Goal: Transaction & Acquisition: Purchase product/service

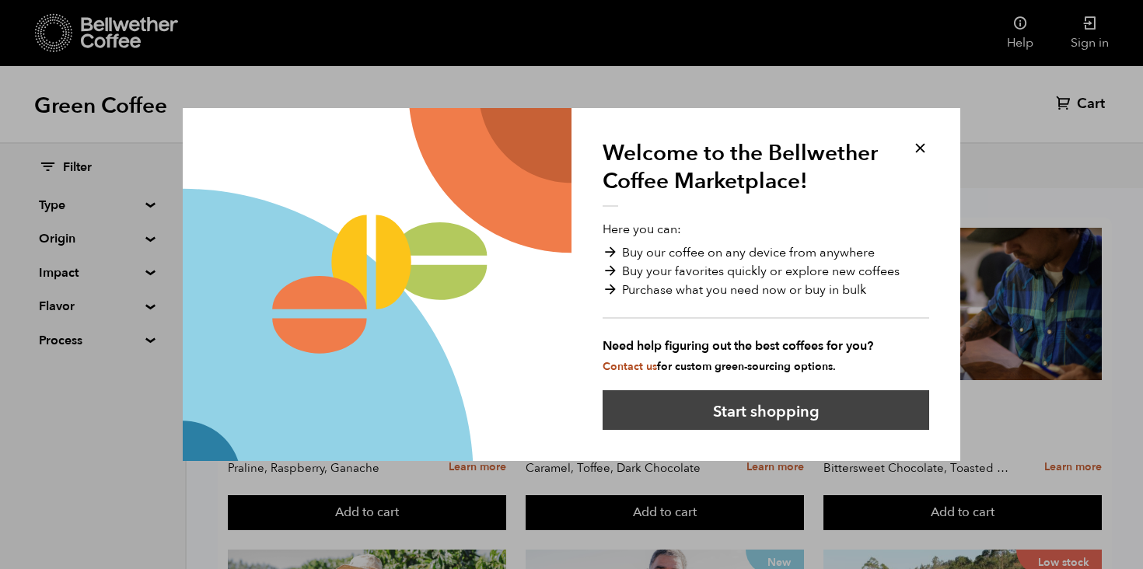
click at [809, 406] on button "Start shopping" at bounding box center [766, 410] width 327 height 40
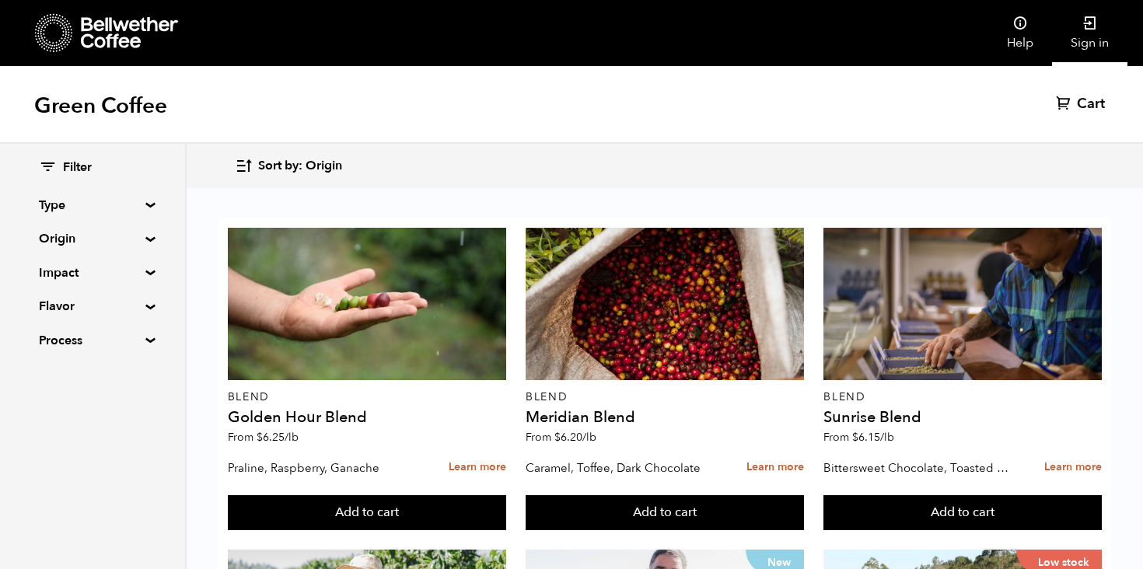
click at [1089, 30] on icon at bounding box center [1090, 24] width 16 height 16
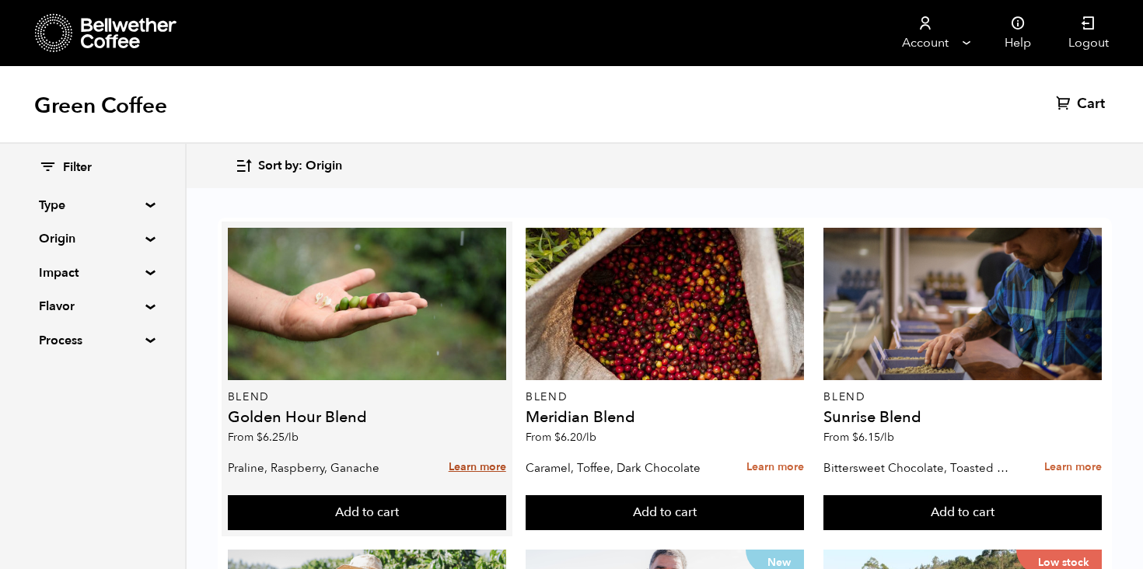
click at [475, 451] on link "Learn more" at bounding box center [478, 467] width 58 height 33
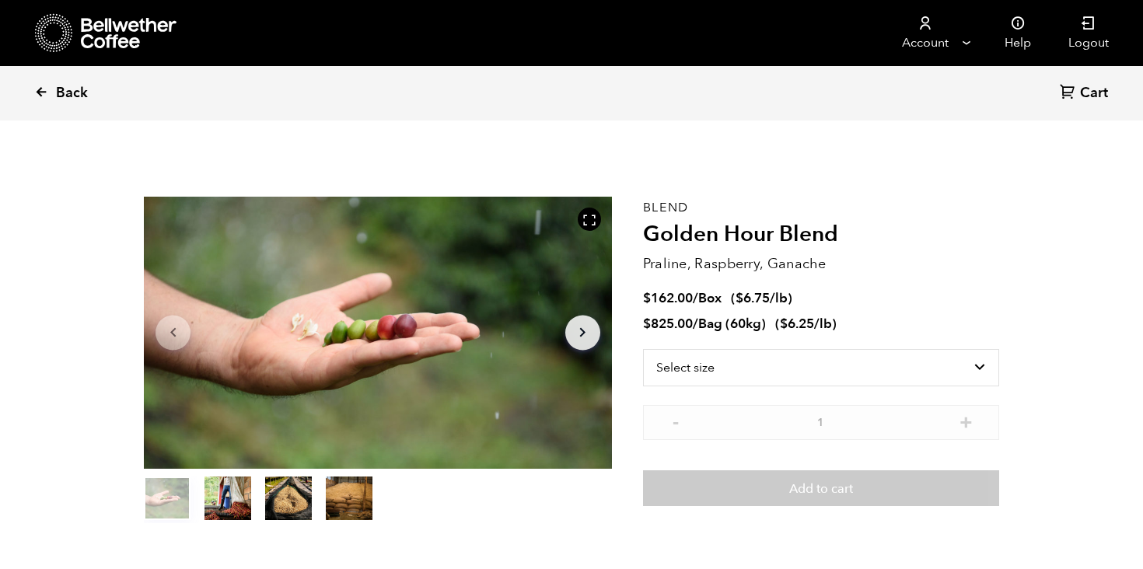
click at [65, 92] on span "Back" at bounding box center [72, 93] width 32 height 19
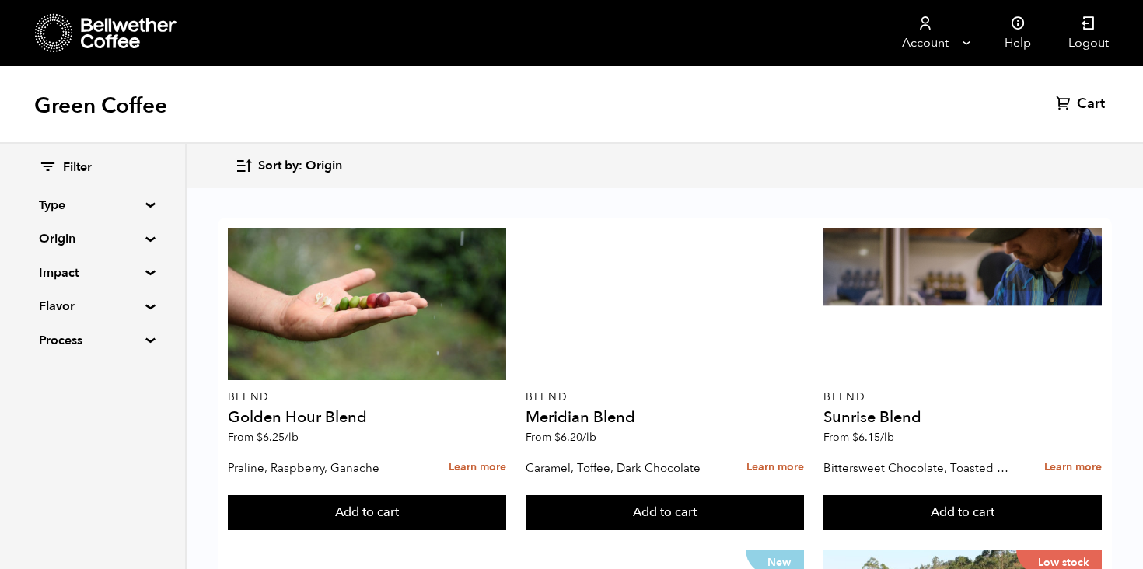
scroll to position [198, 0]
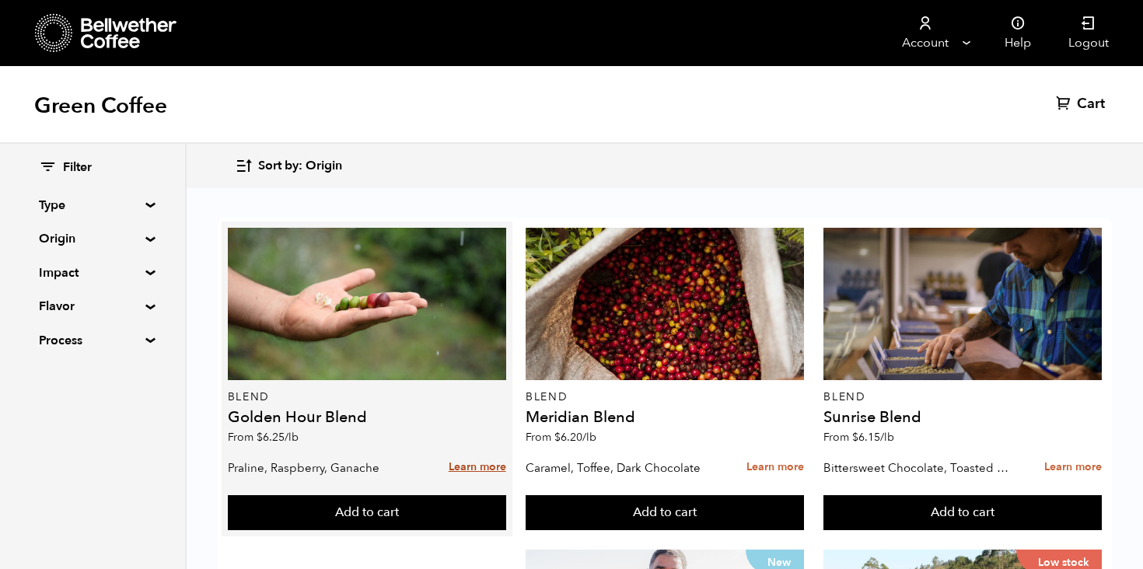
click at [460, 451] on link "Learn more" at bounding box center [478, 467] width 58 height 33
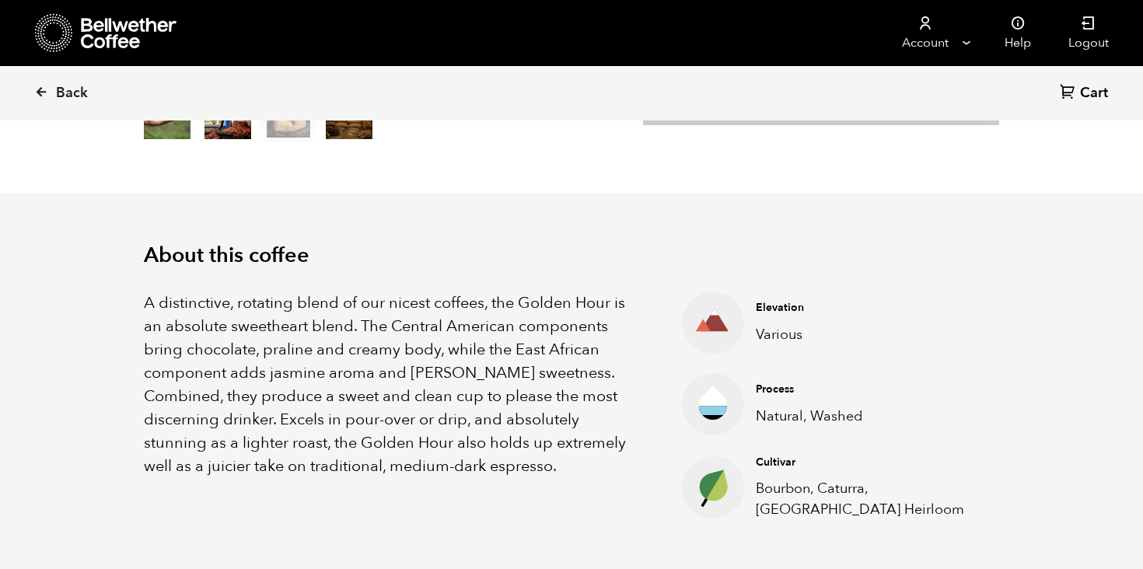
scroll to position [383, 0]
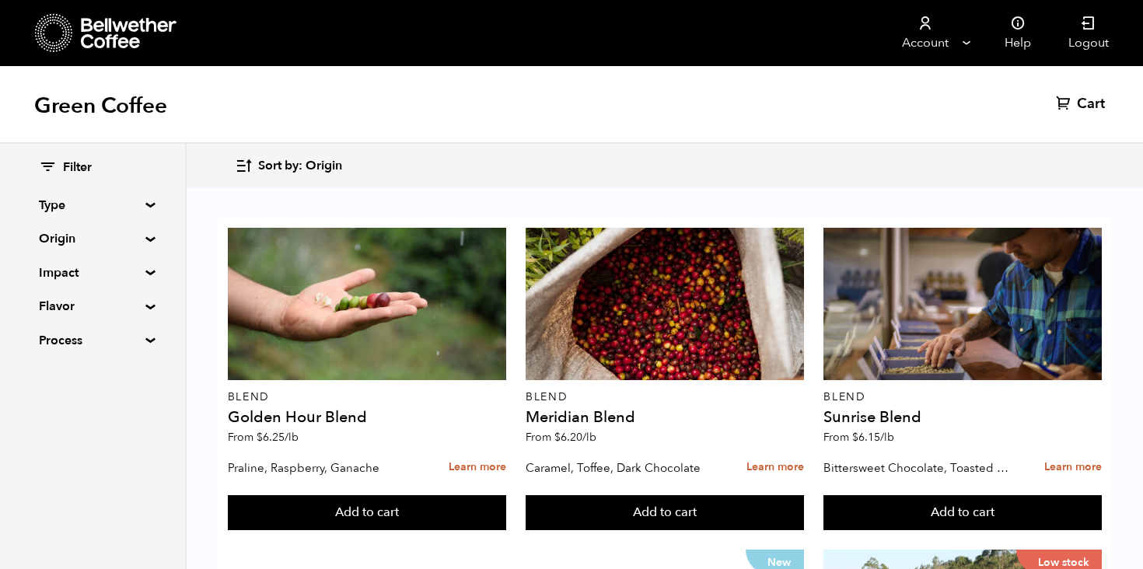
scroll to position [998, 0]
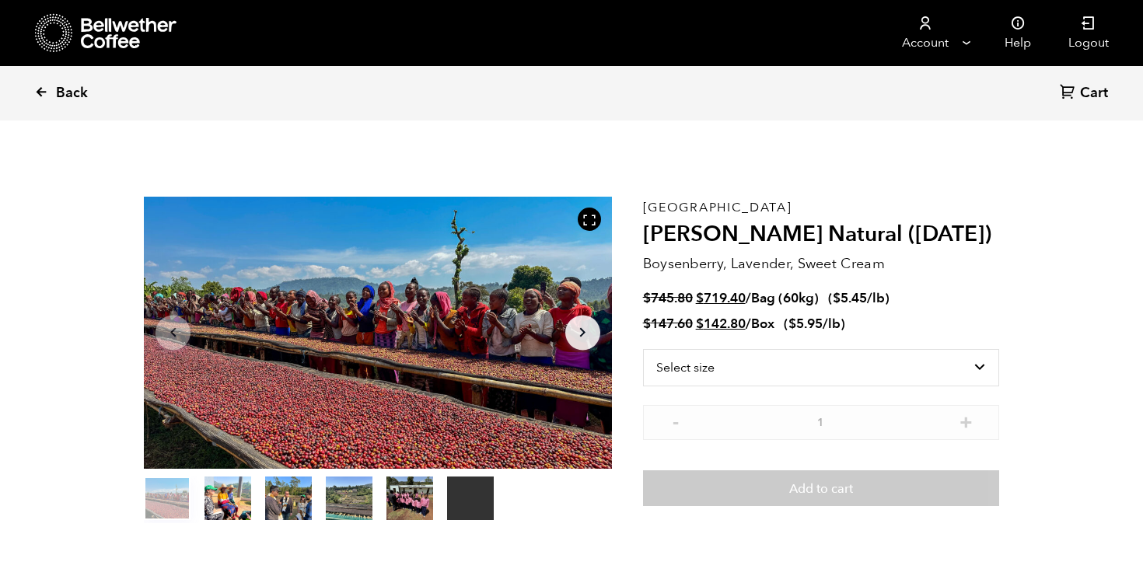
click at [44, 103] on link "Back" at bounding box center [82, 93] width 96 height 53
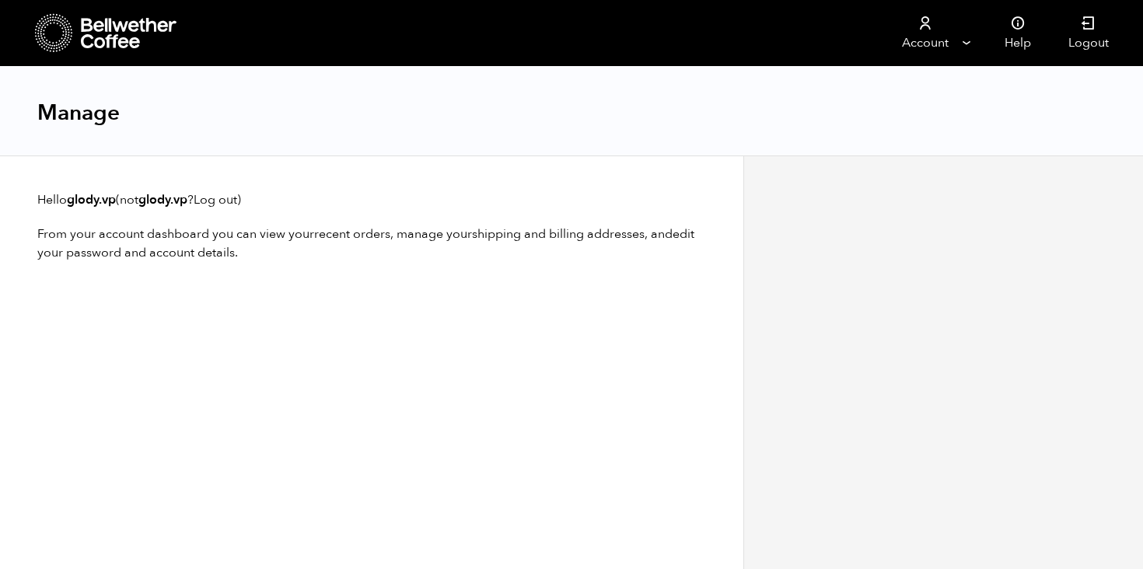
click at [921, 77] on div "Manage" at bounding box center [571, 111] width 1143 height 89
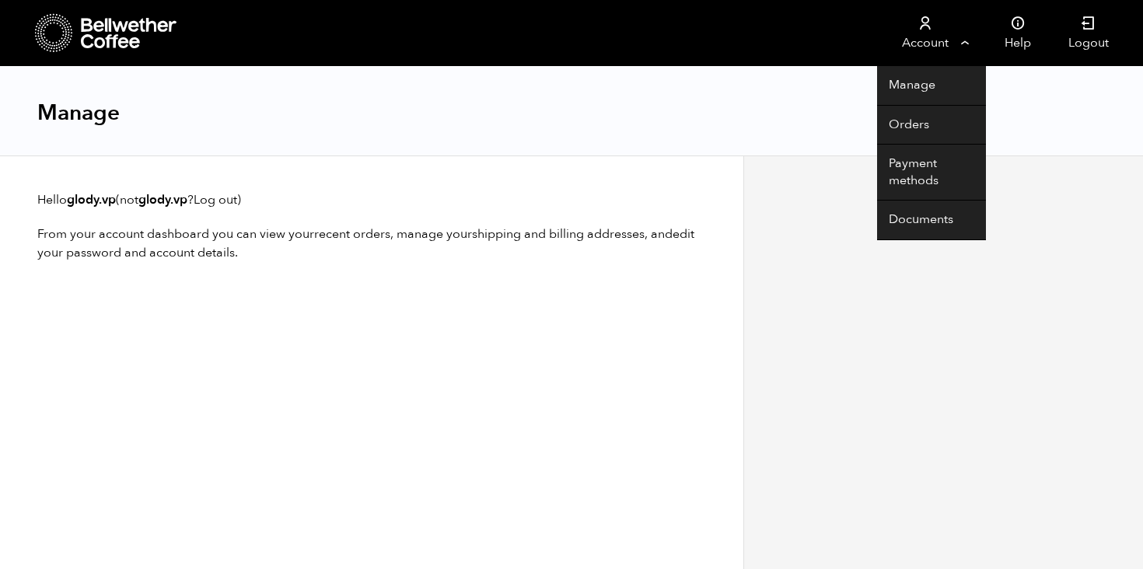
click at [938, 38] on link "Account" at bounding box center [925, 33] width 96 height 66
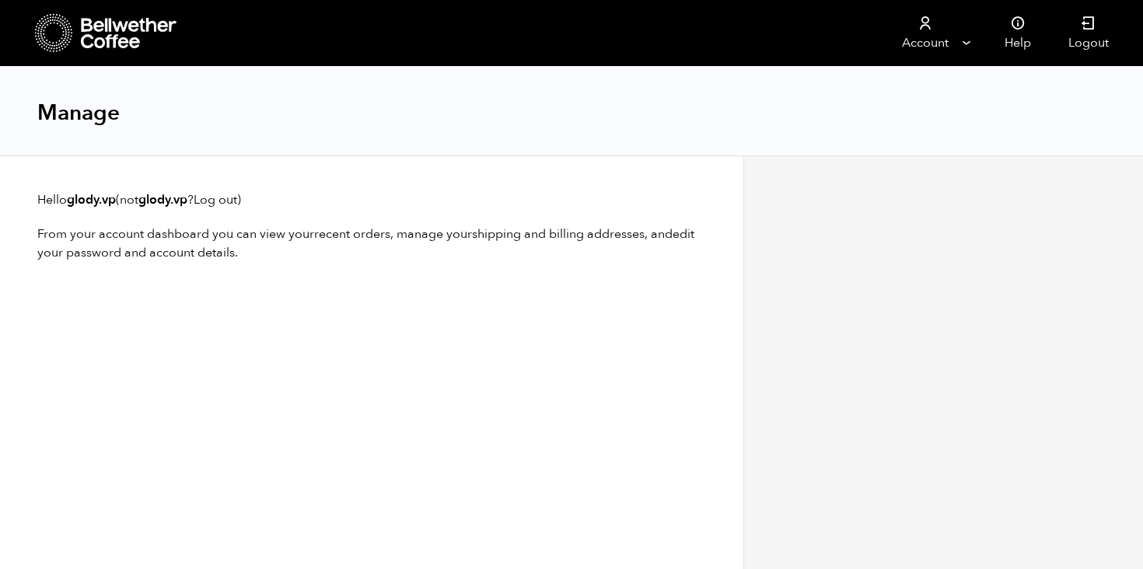
click at [66, 41] on icon at bounding box center [54, 33] width 38 height 40
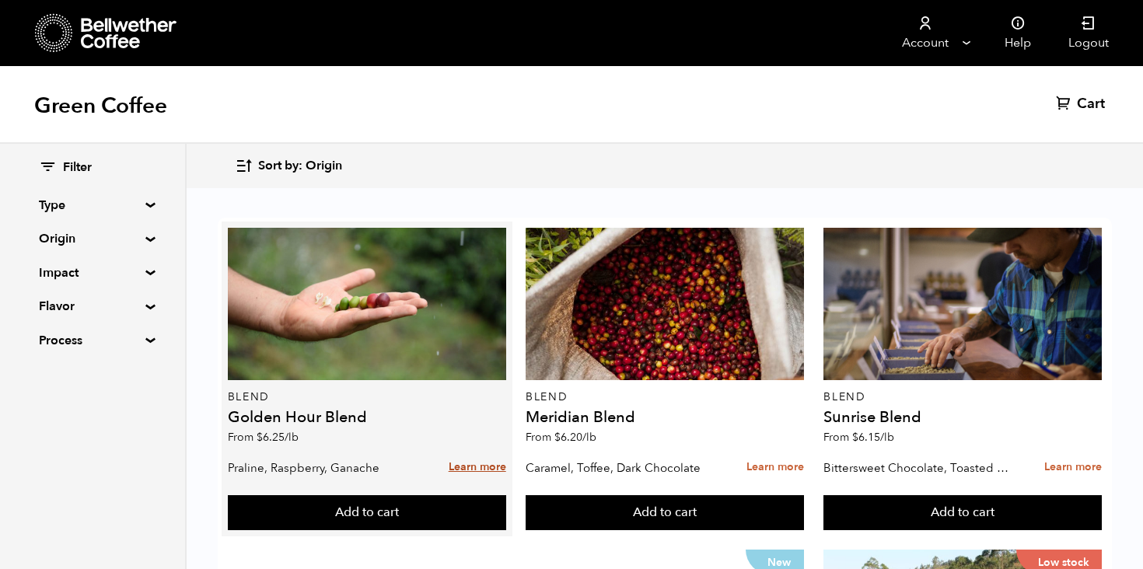
scroll to position [121, 0]
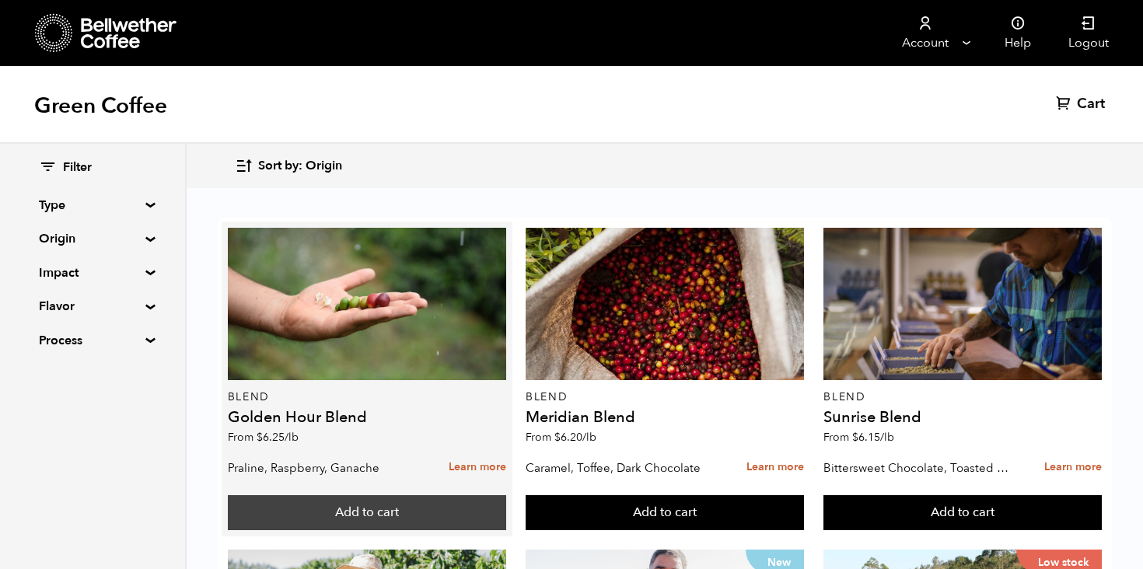
click at [341, 495] on button "Add to cart" at bounding box center [367, 513] width 278 height 36
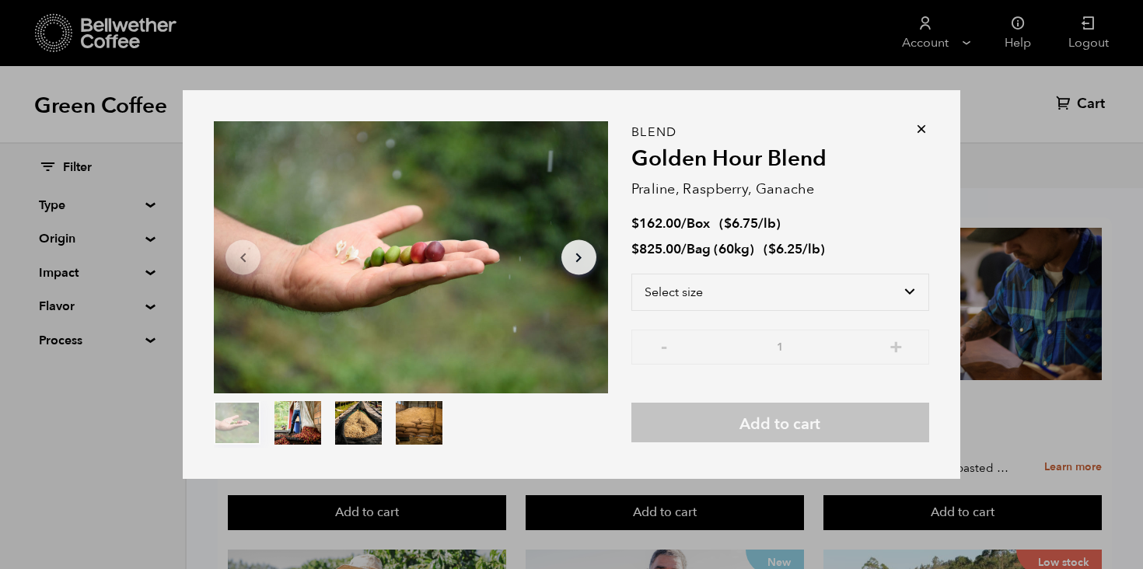
click at [925, 128] on icon at bounding box center [922, 129] width 16 height 16
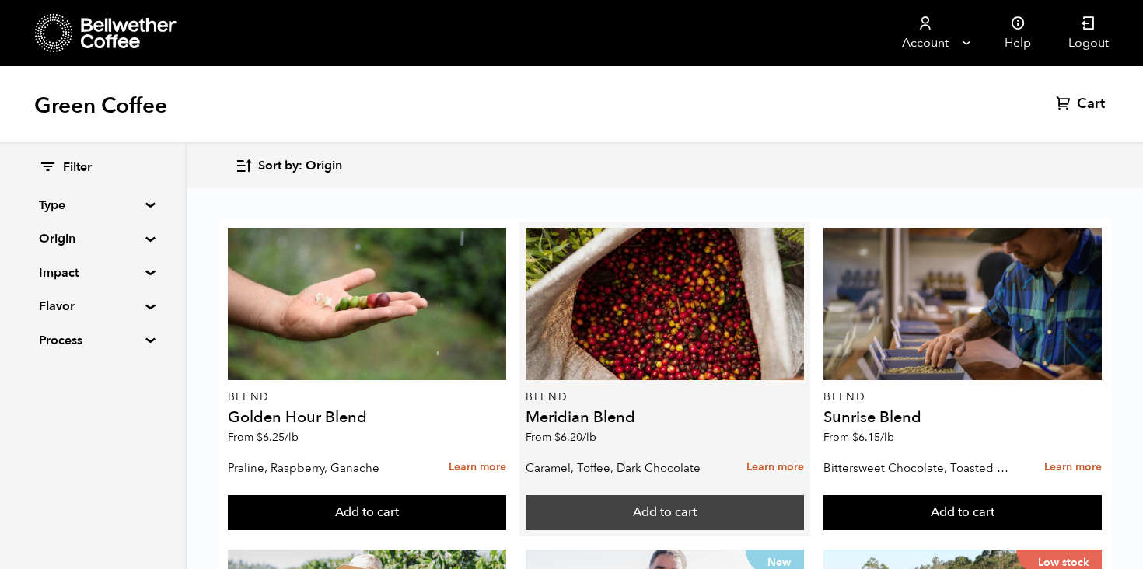
click at [657, 495] on button "Add to cart" at bounding box center [665, 513] width 278 height 36
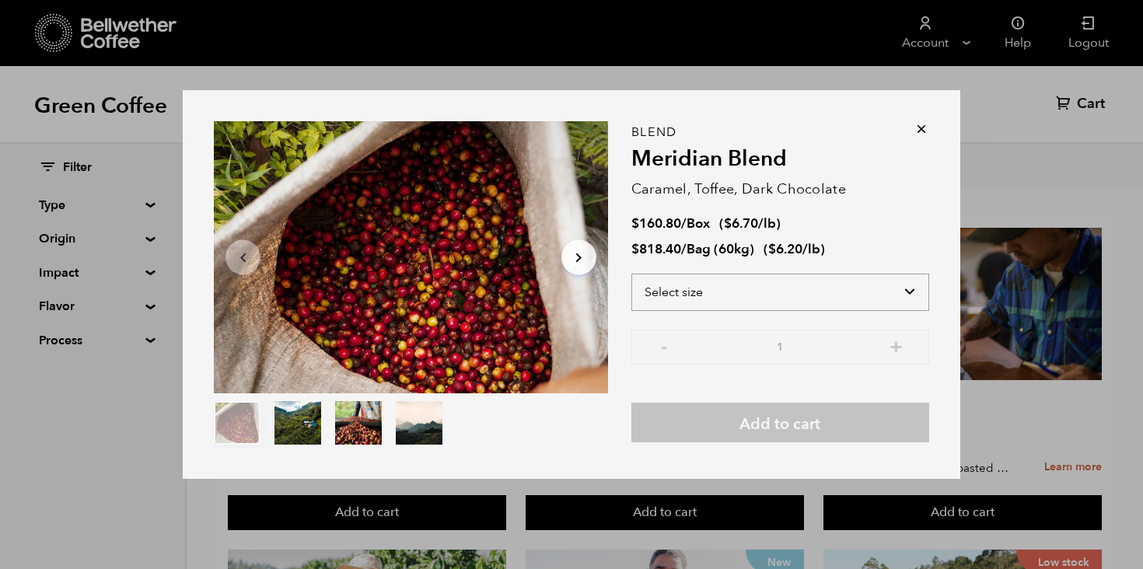
click at [687, 281] on select "Select size Bag (60kg) (132 lbs) Box (24 lbs)" at bounding box center [780, 292] width 298 height 37
select select "box"
click at [631, 274] on select "Select size Bag (60kg) (132 lbs) Box (24 lbs)" at bounding box center [780, 292] width 298 height 37
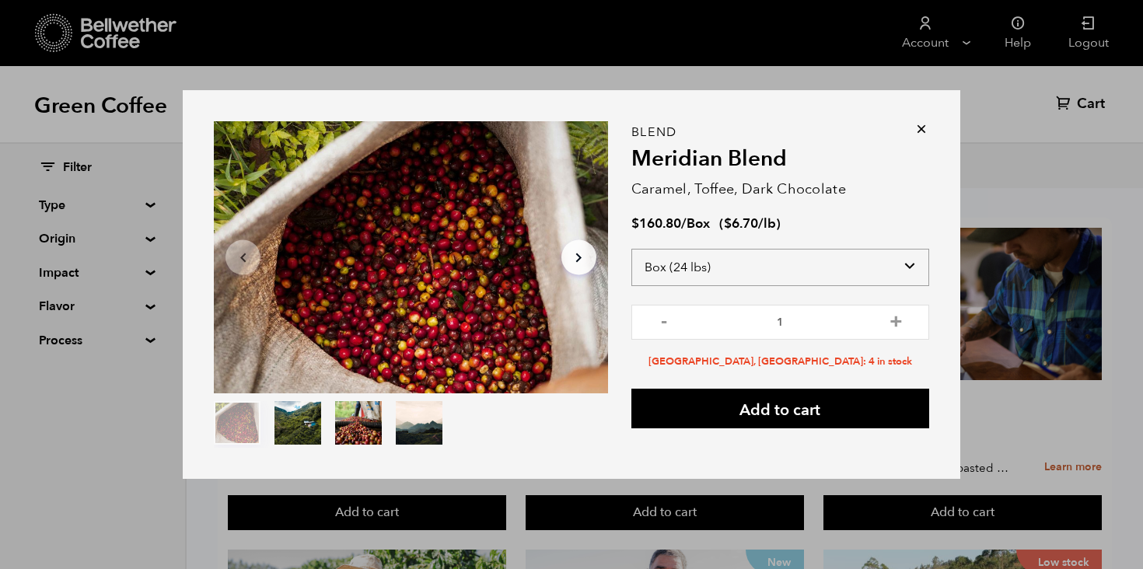
click at [724, 267] on select "Select size Bag (60kg) (132 lbs) Box (24 lbs)" at bounding box center [780, 267] width 298 height 37
click at [631, 249] on select "Select size Bag (60kg) (132 lbs) Box (24 lbs)" at bounding box center [780, 267] width 298 height 37
click at [776, 428] on div "Blend Meridian Blend Caramel, Toffee, Dark Chocolate $ 160.80 / Box ( $ 6.70 /l…" at bounding box center [780, 284] width 298 height 327
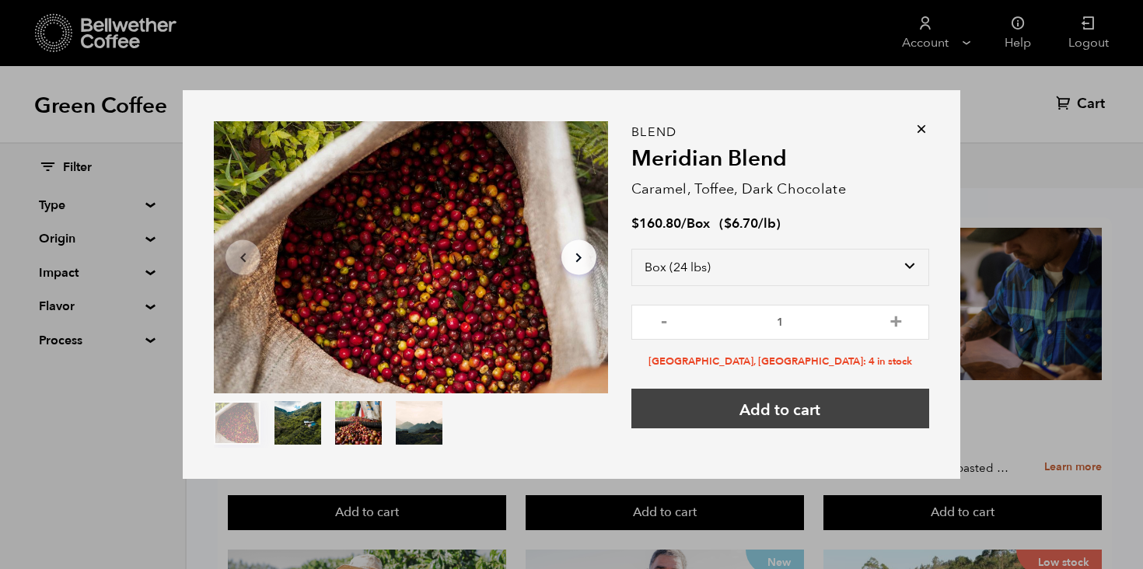
click at [775, 414] on button "Add to cart" at bounding box center [780, 409] width 298 height 40
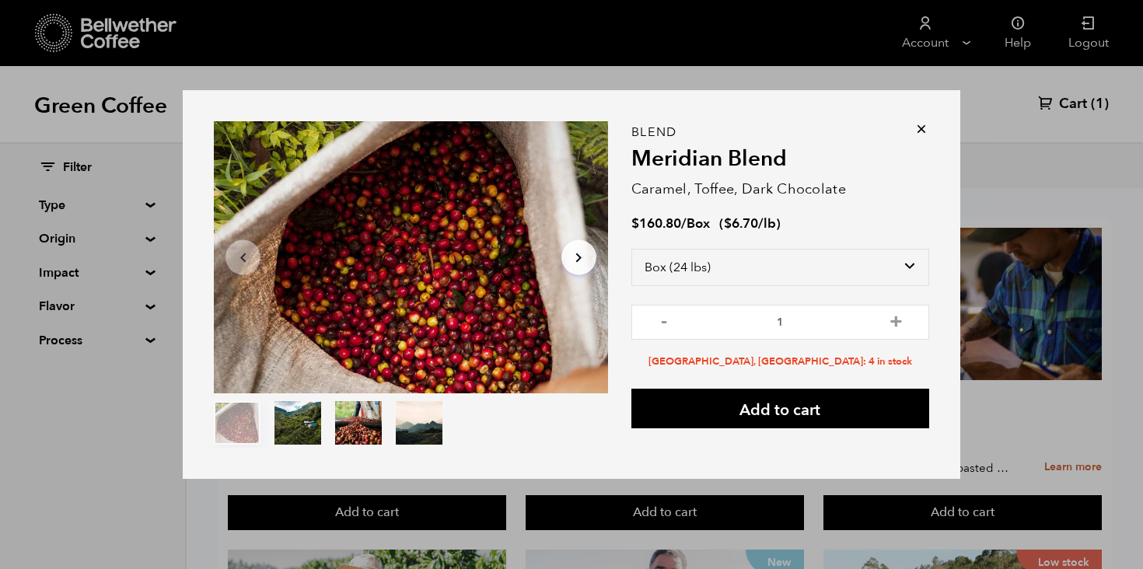
click at [919, 128] on icon at bounding box center [922, 129] width 16 height 16
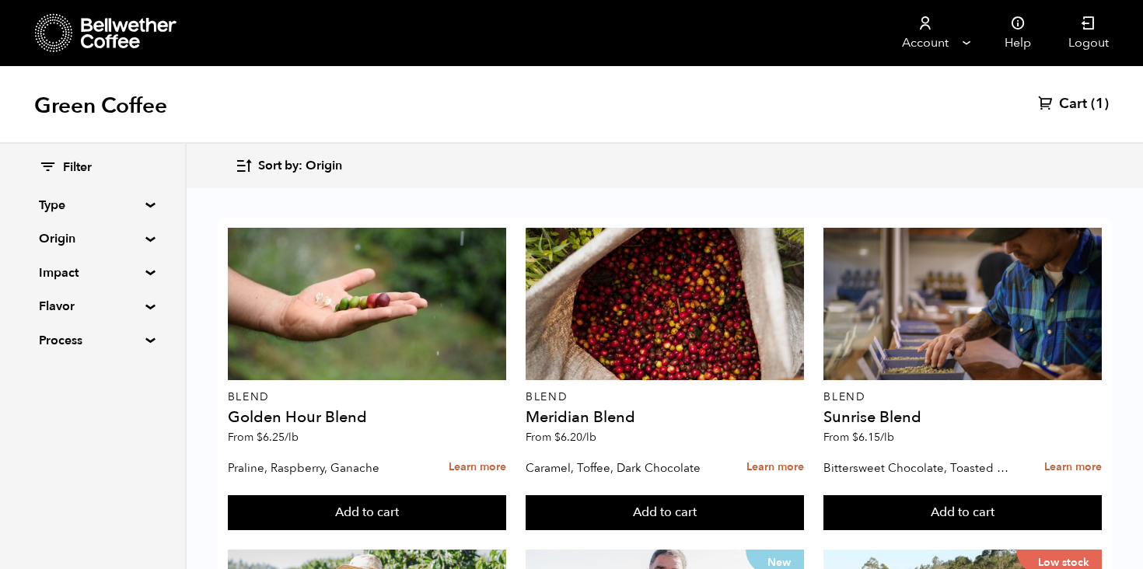
click at [48, 315] on summary "Flavor" at bounding box center [92, 306] width 107 height 19
click at [314, 75] on div "Green Coffee Cart (1)" at bounding box center [571, 105] width 1143 height 78
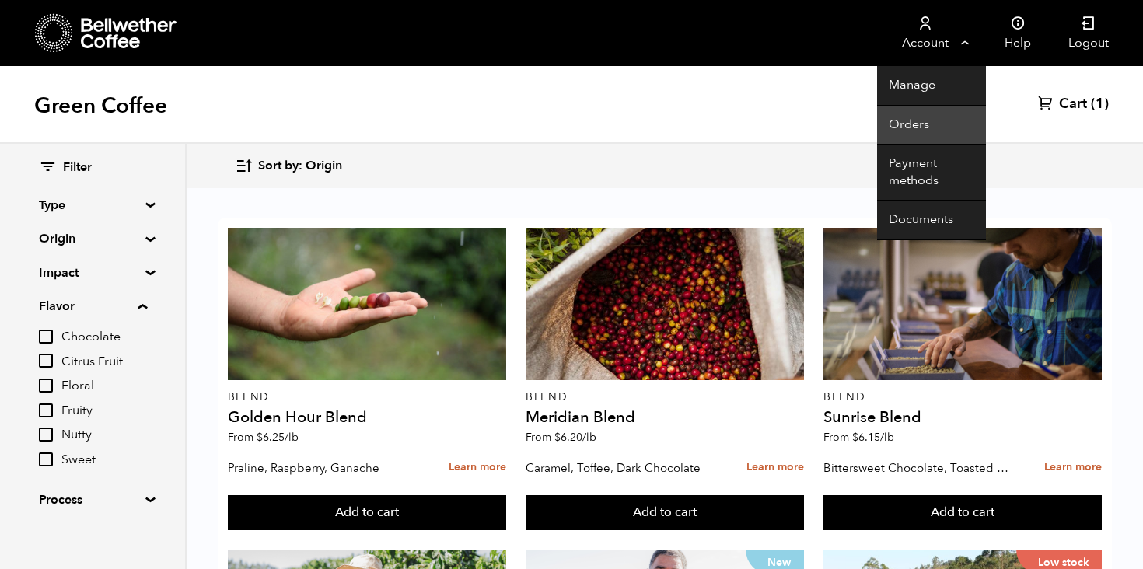
click at [915, 124] on link "Orders" at bounding box center [931, 126] width 109 height 40
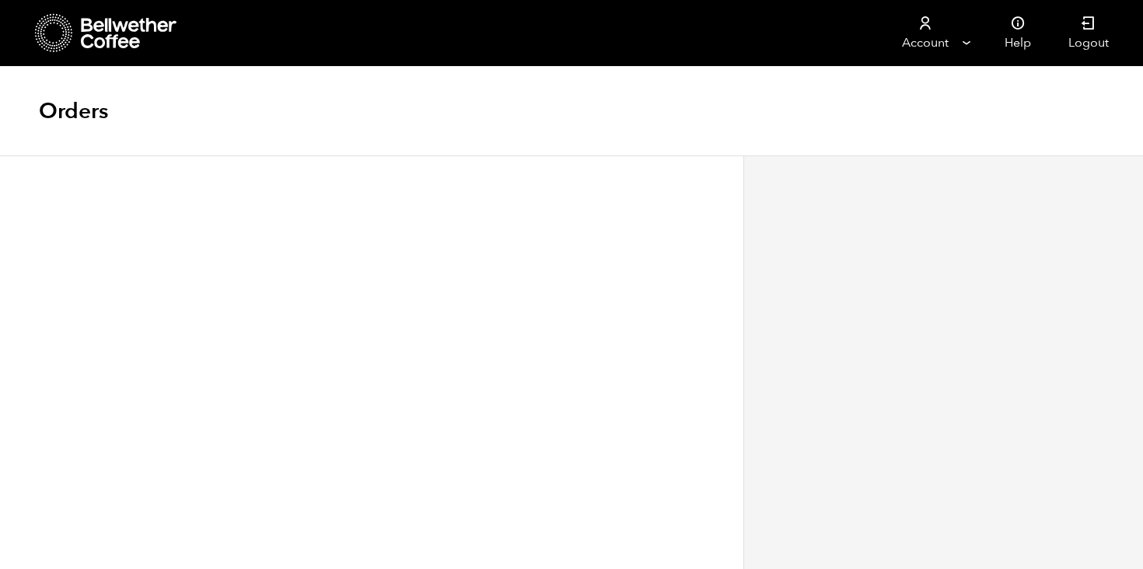
click at [124, 19] on icon at bounding box center [129, 33] width 97 height 31
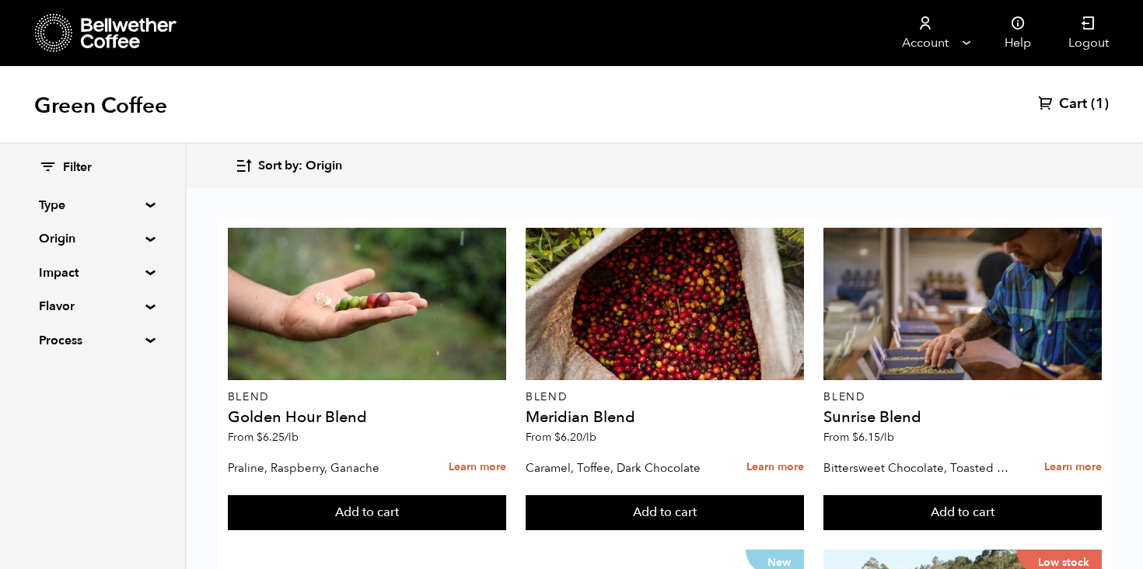
scroll to position [1501, 0]
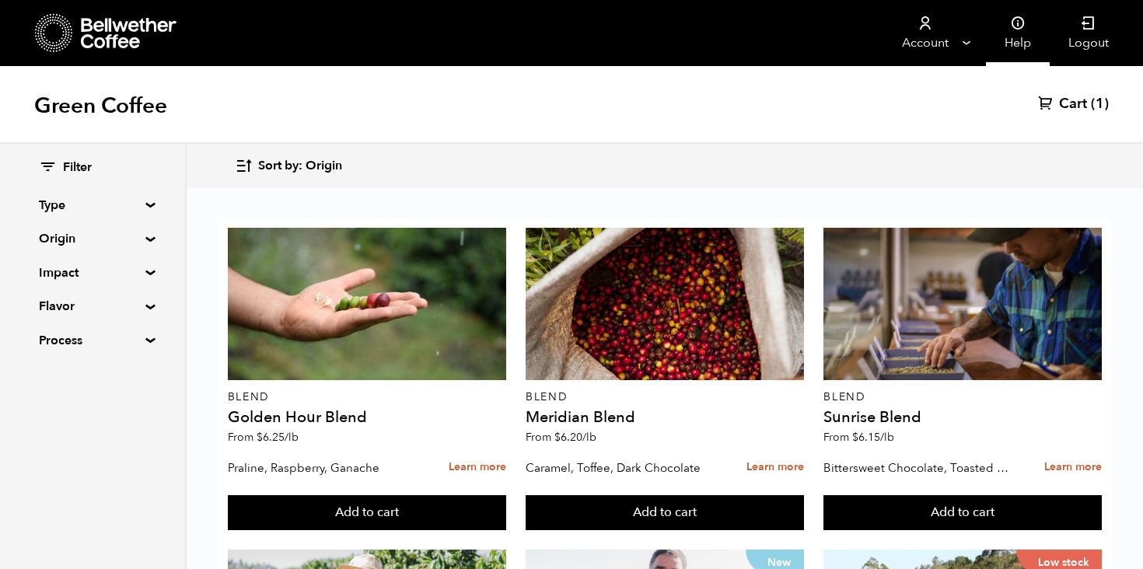
click at [1019, 38] on link "Help" at bounding box center [1018, 33] width 64 height 66
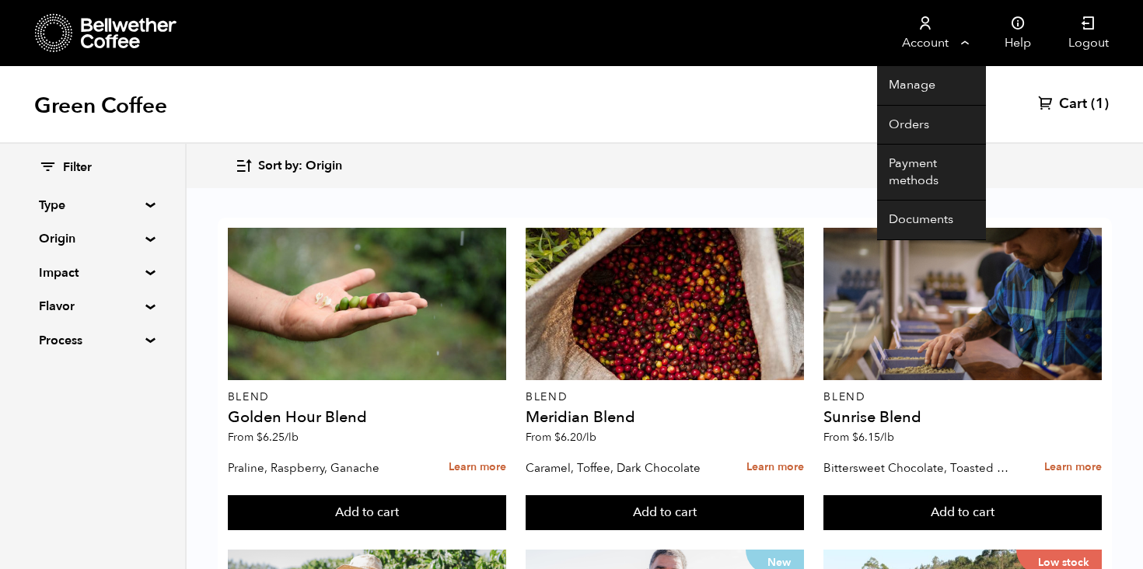
click at [955, 38] on link "Account" at bounding box center [925, 33] width 96 height 66
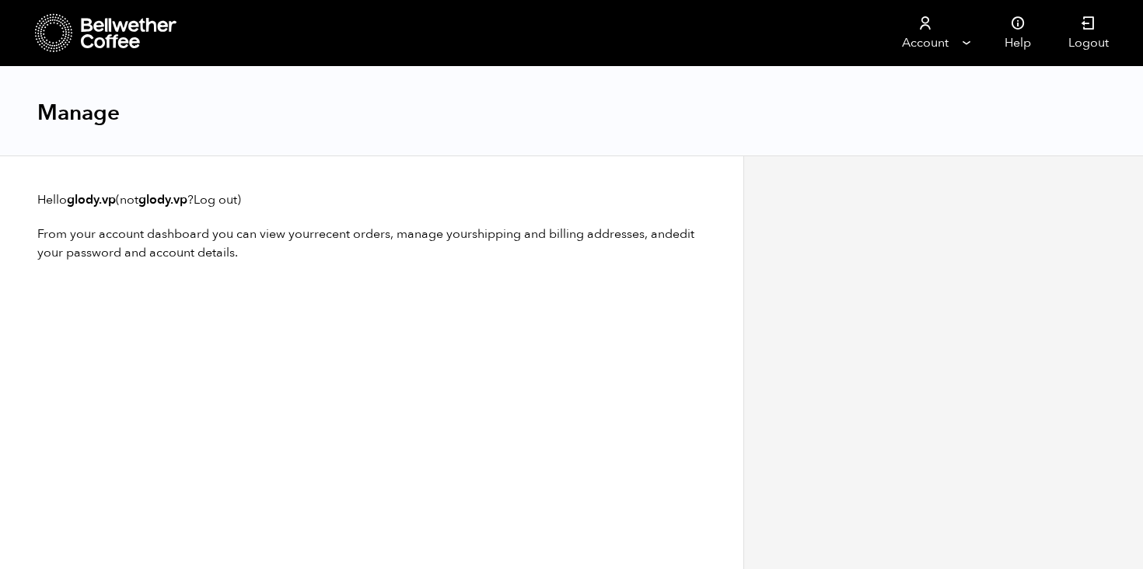
click at [117, 35] on icon at bounding box center [129, 33] width 97 height 31
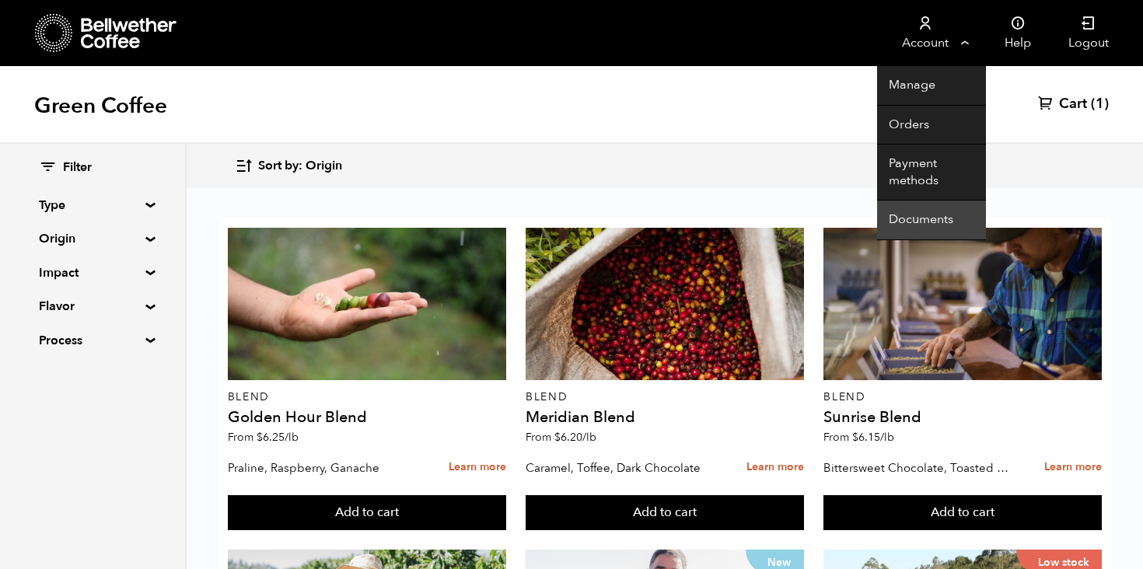
click at [920, 220] on link "Documents" at bounding box center [931, 221] width 109 height 40
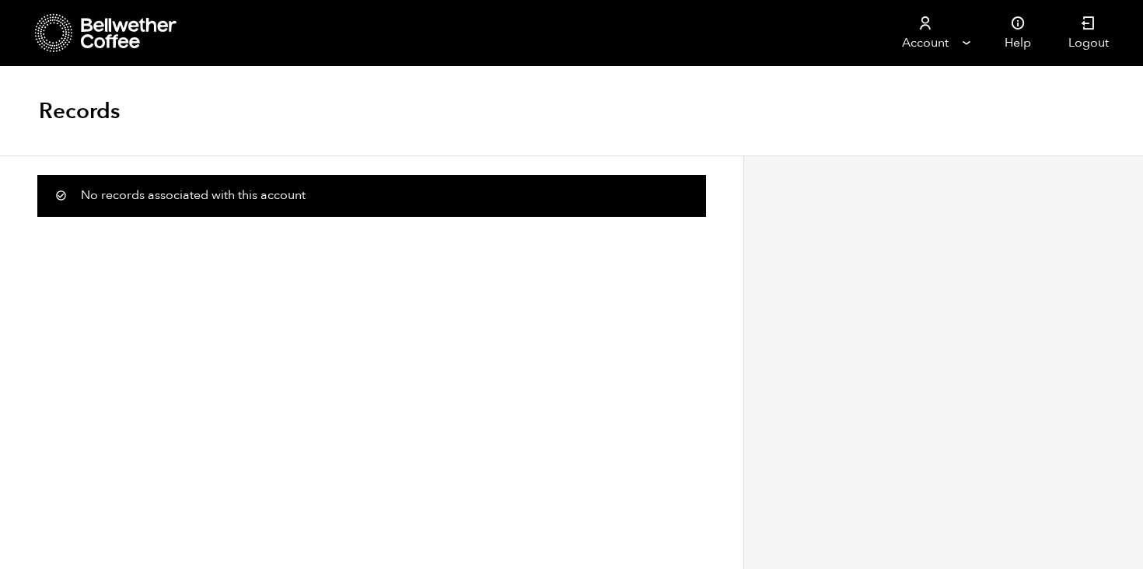
scroll to position [1, 0]
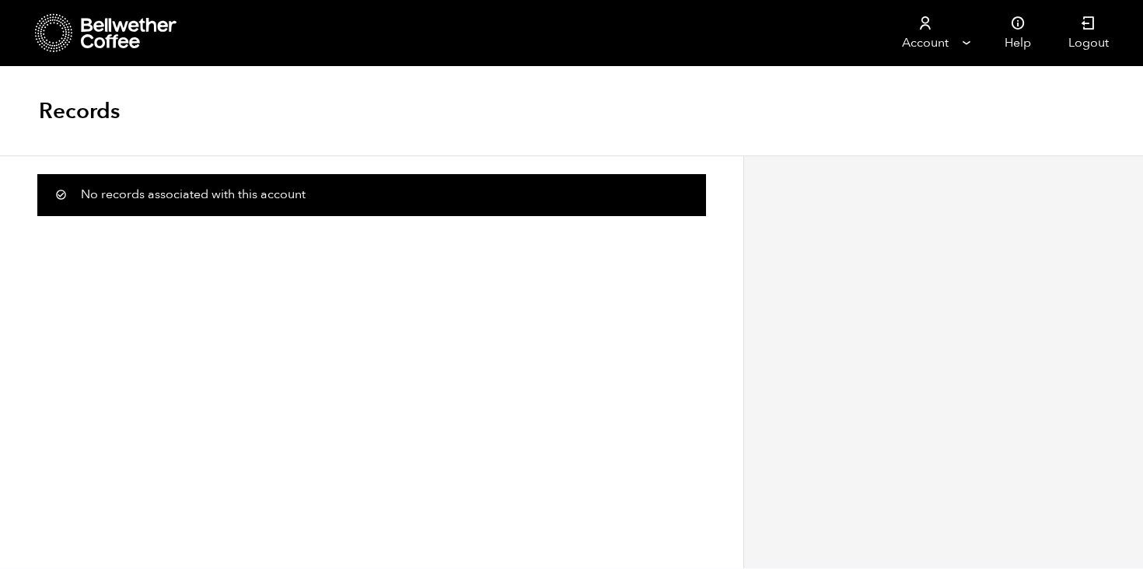
click at [117, 31] on icon at bounding box center [129, 33] width 97 height 31
